Goal: Task Accomplishment & Management: Use online tool/utility

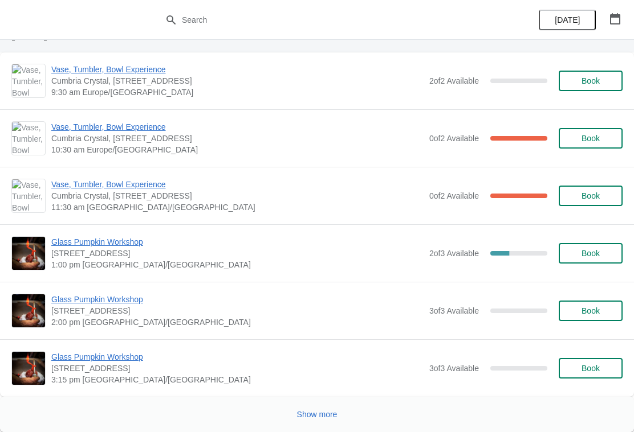
scroll to position [1656, 0]
click at [328, 409] on button "Show more" at bounding box center [317, 415] width 50 height 21
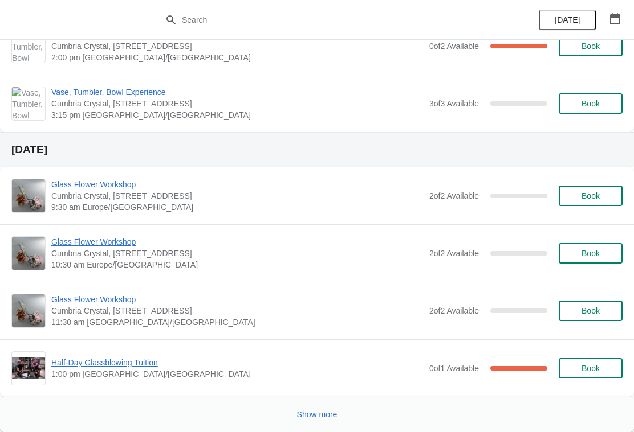
scroll to position [3799, 0]
click at [329, 410] on span "Show more" at bounding box center [317, 414] width 40 height 9
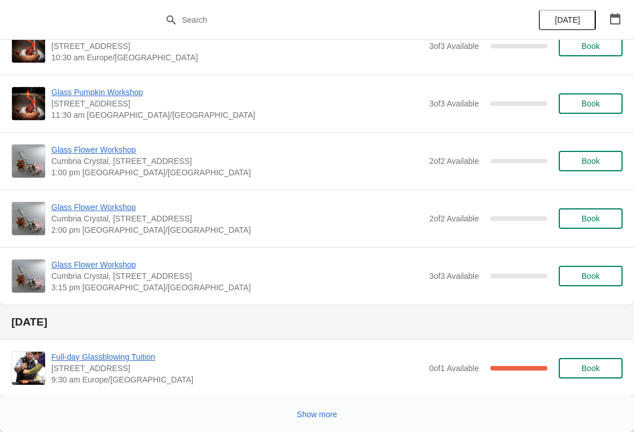
scroll to position [5885, 0]
click at [329, 414] on span "Show more" at bounding box center [317, 414] width 40 height 9
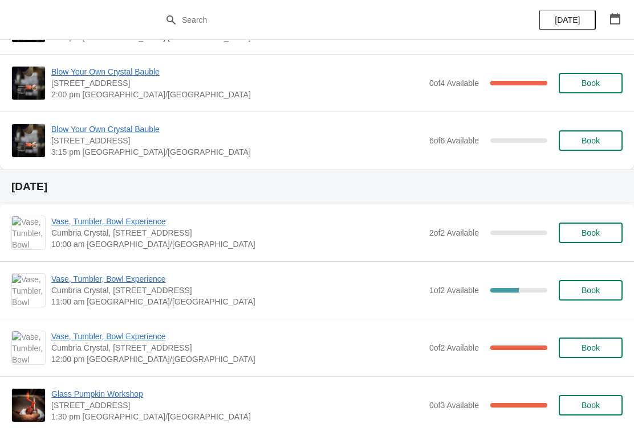
scroll to position [6588, 0]
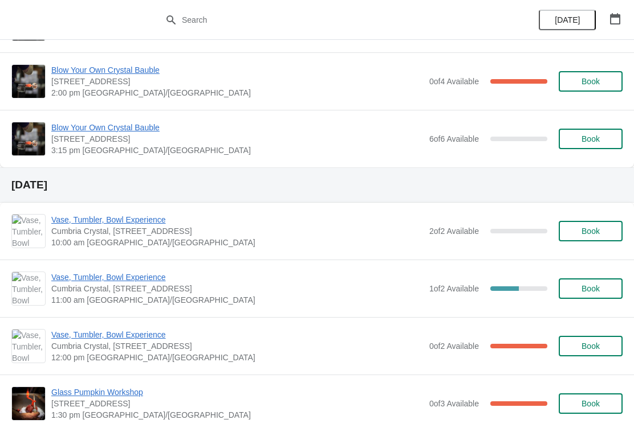
click at [619, 9] on button "button" at bounding box center [615, 19] width 21 height 21
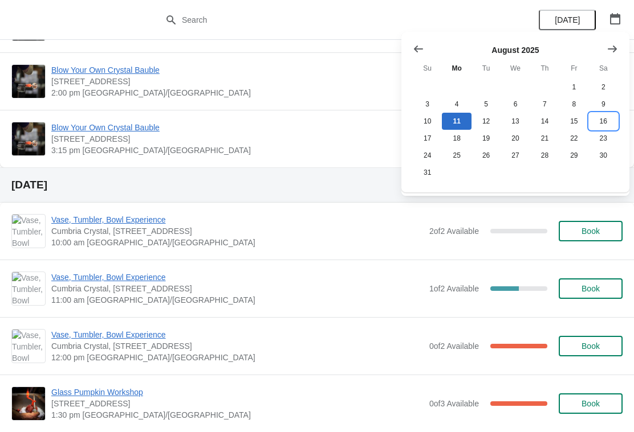
click at [601, 118] on button "16" at bounding box center [603, 121] width 29 height 17
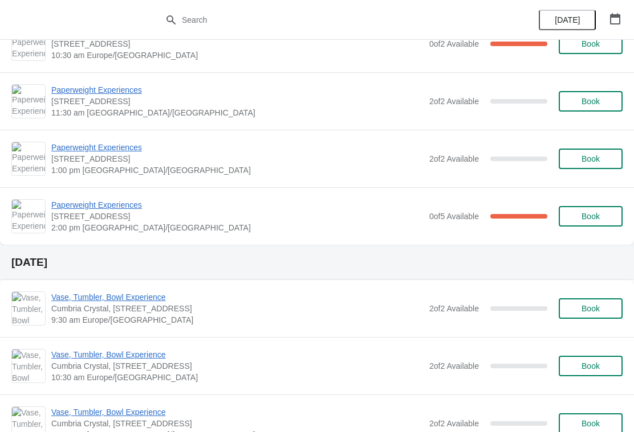
scroll to position [1235, 0]
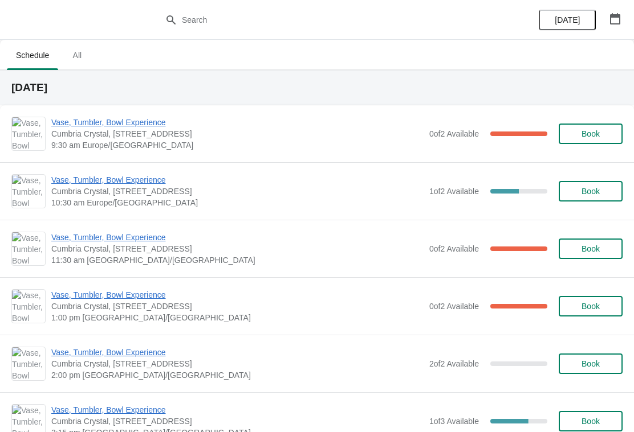
click at [611, 12] on button "button" at bounding box center [615, 19] width 21 height 21
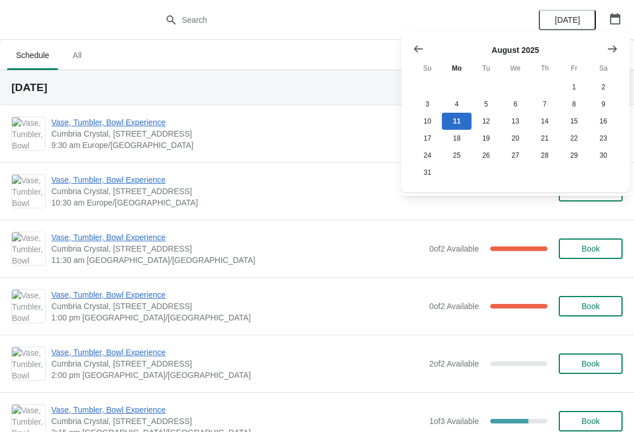
click at [620, 48] on button "Show next month, September 2025" at bounding box center [612, 49] width 21 height 21
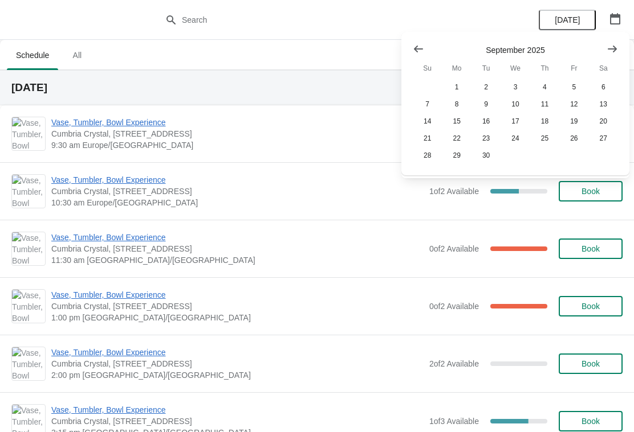
click at [613, 44] on icon "Show next month, October 2025" at bounding box center [611, 48] width 11 height 11
click at [620, 48] on button "Show next month, November 2025" at bounding box center [612, 49] width 21 height 21
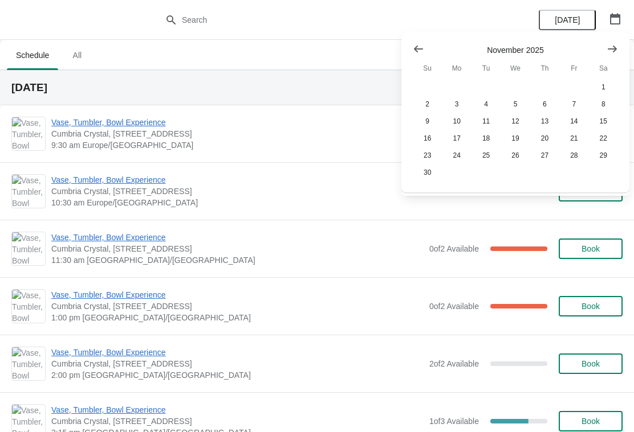
click at [628, 46] on div "November 2025 Su Mo Tu We Th Fr Sa 1 2 3 4 5 6 7 8 9 10 11 12 13 14 15 16 17 18…" at bounding box center [515, 112] width 228 height 161
click at [423, 50] on icon "Show previous month, October 2025" at bounding box center [418, 48] width 11 height 11
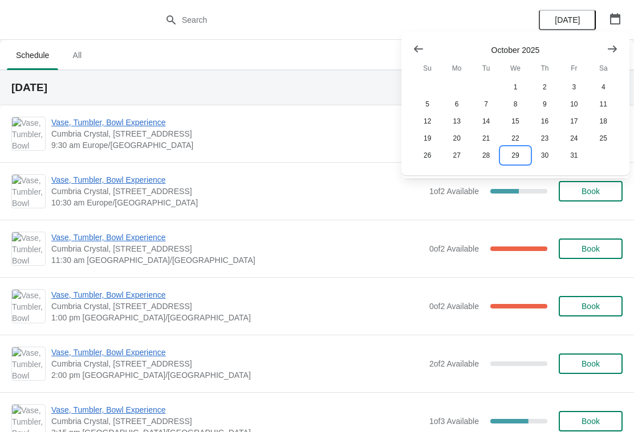
click at [515, 159] on button "29" at bounding box center [514, 155] width 29 height 17
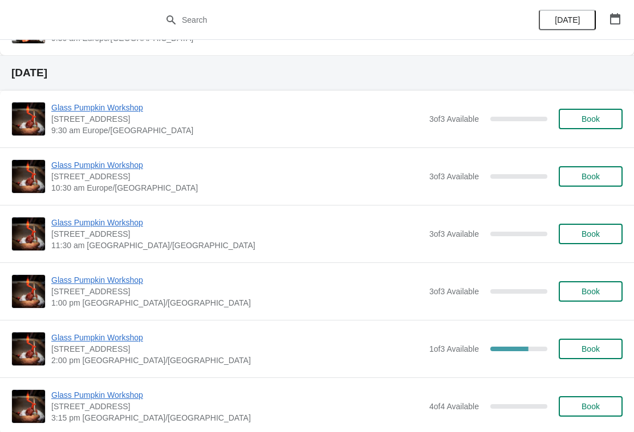
scroll to position [103, 0]
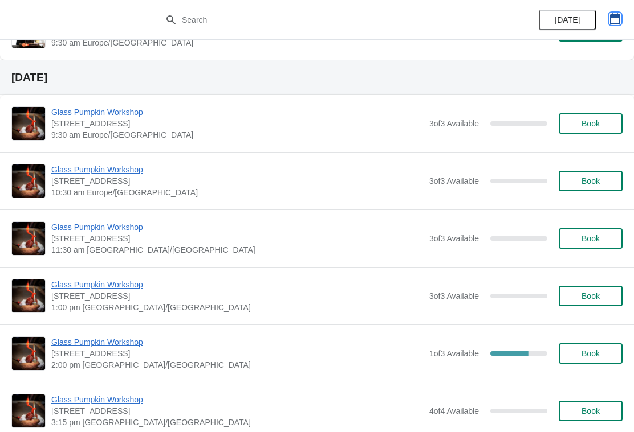
click at [621, 15] on button "button" at bounding box center [615, 19] width 21 height 21
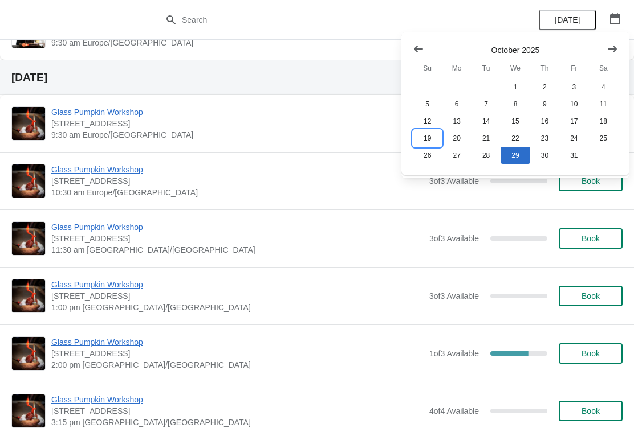
click at [433, 140] on button "19" at bounding box center [427, 138] width 29 height 17
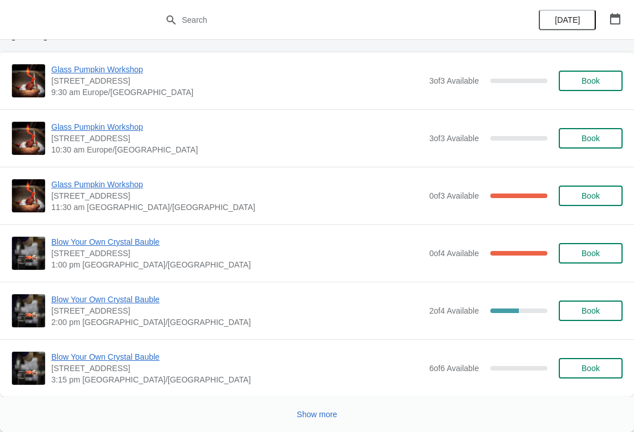
scroll to position [1494, 0]
click at [317, 422] on button "Show more" at bounding box center [317, 415] width 50 height 21
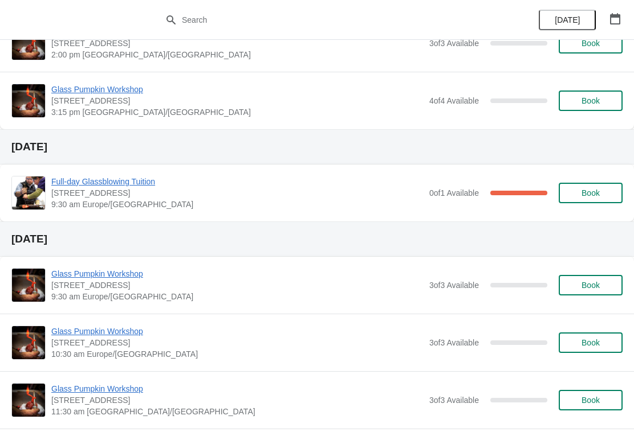
scroll to position [2523, 0]
